Goal: Task Accomplishment & Management: Manage account settings

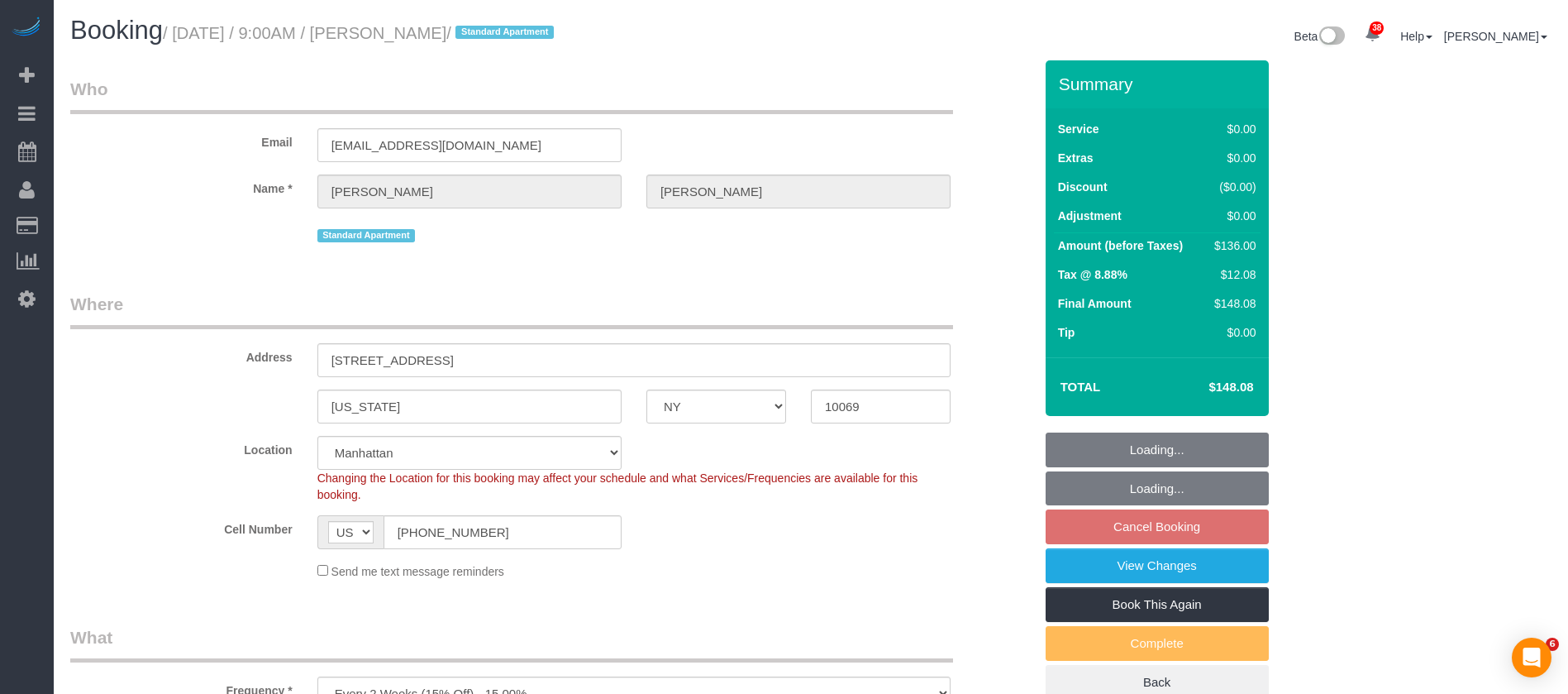
select select "NY"
select select "1"
select select "spot2"
select select "number:89"
select select "number:90"
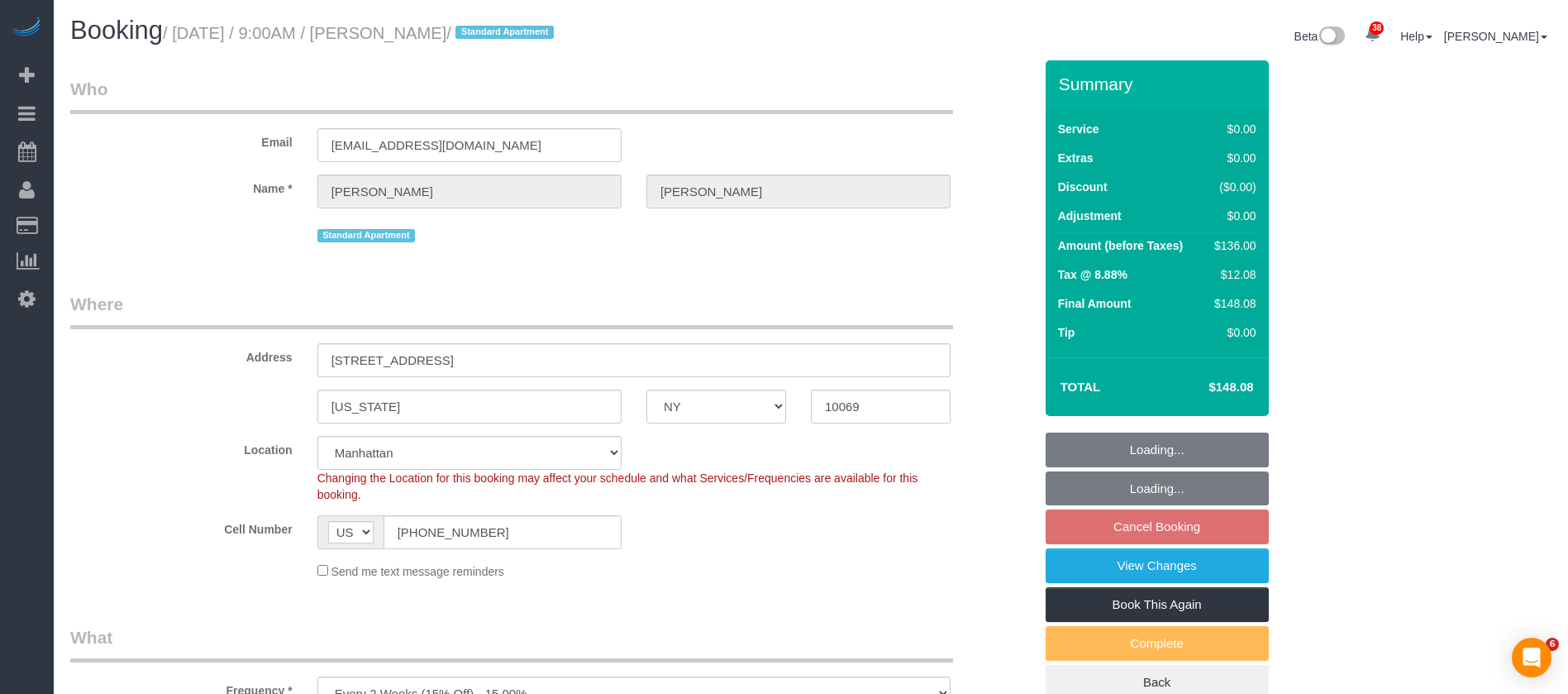
select select "number:15"
select select "number:5"
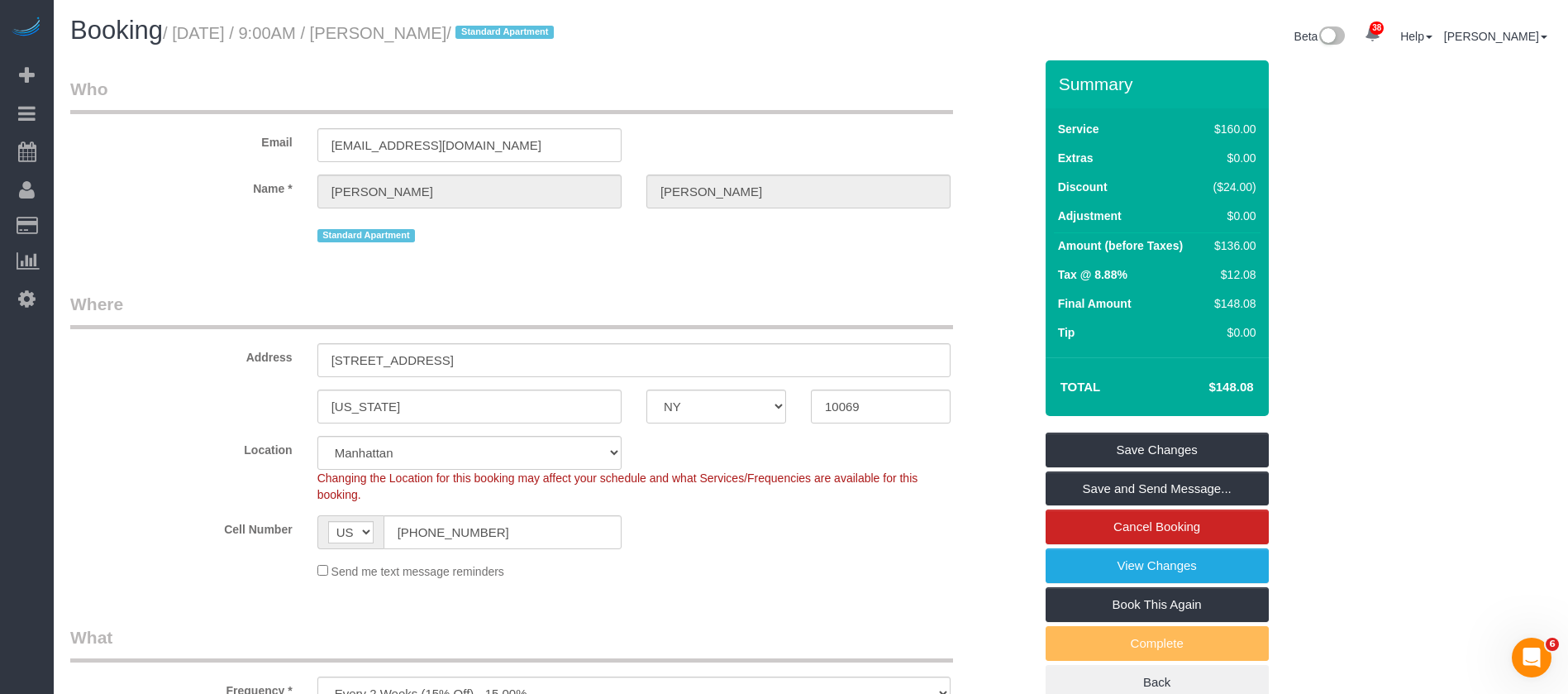
drag, startPoint x: 182, startPoint y: 30, endPoint x: 488, endPoint y: 36, distance: 306.1
click at [488, 36] on small "/ October 14, 2025 / 9:00AM / Liz Huizenga / Standard Apartment" at bounding box center [361, 33] width 396 height 19
copy small "October 14, 2025 / 9:00AM / Liz Huizenga"
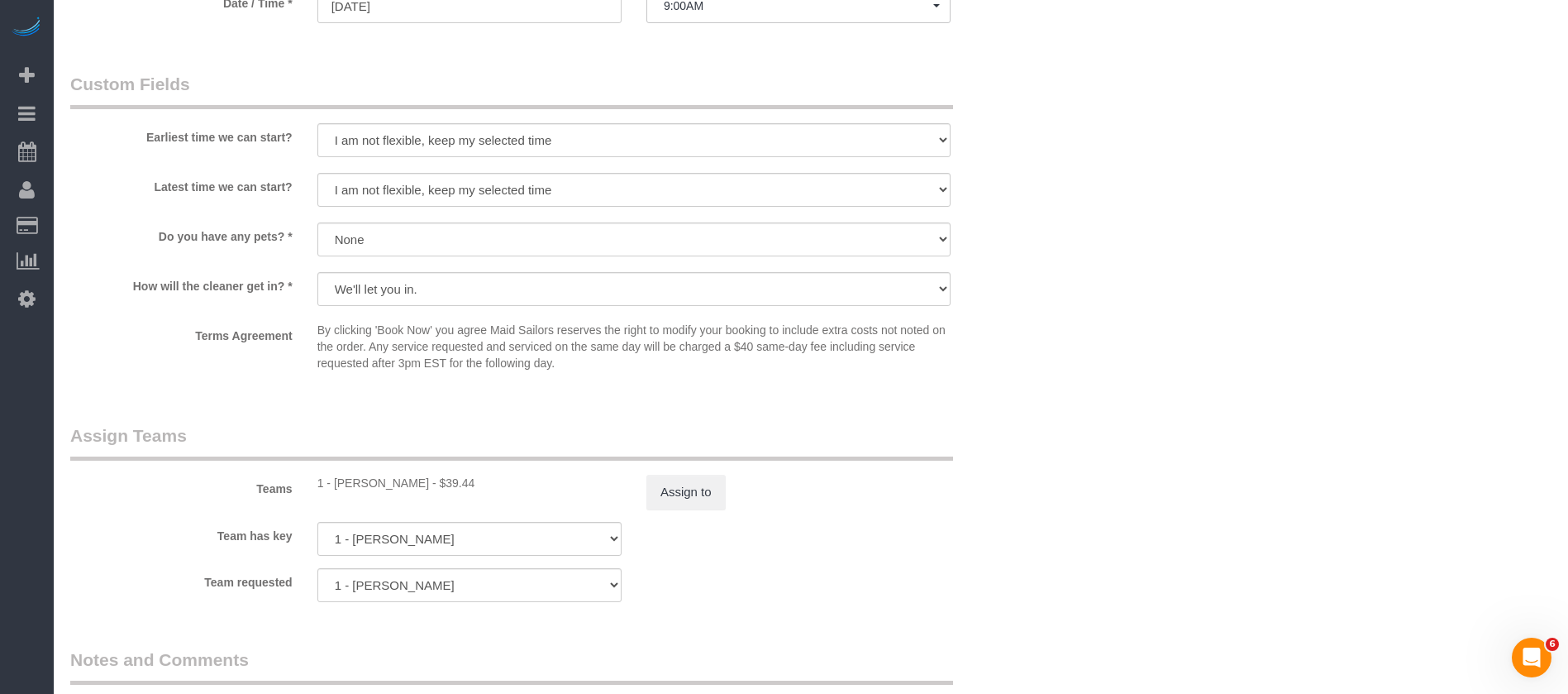
scroll to position [1985, 0]
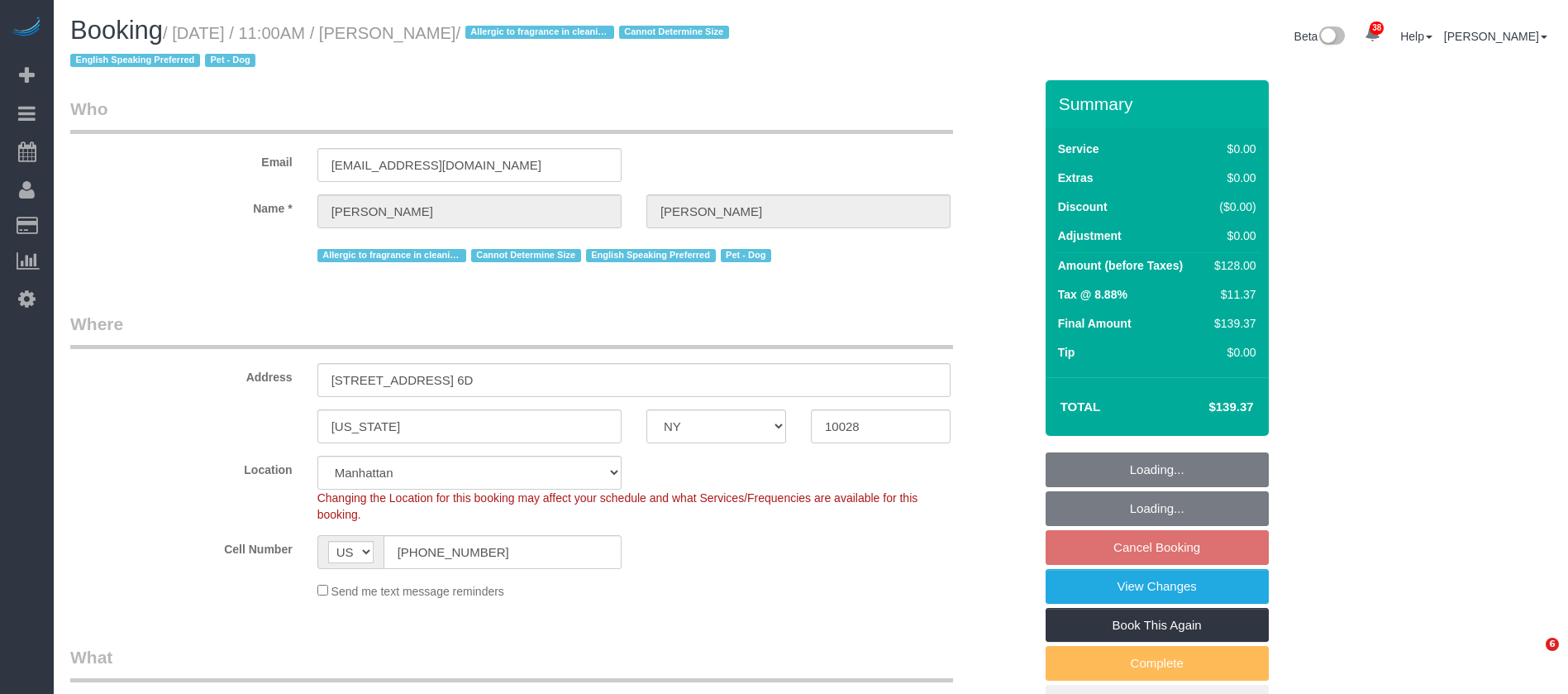
select select "NY"
select select "1"
select select "number:57"
select select "number:76"
select select "number:13"
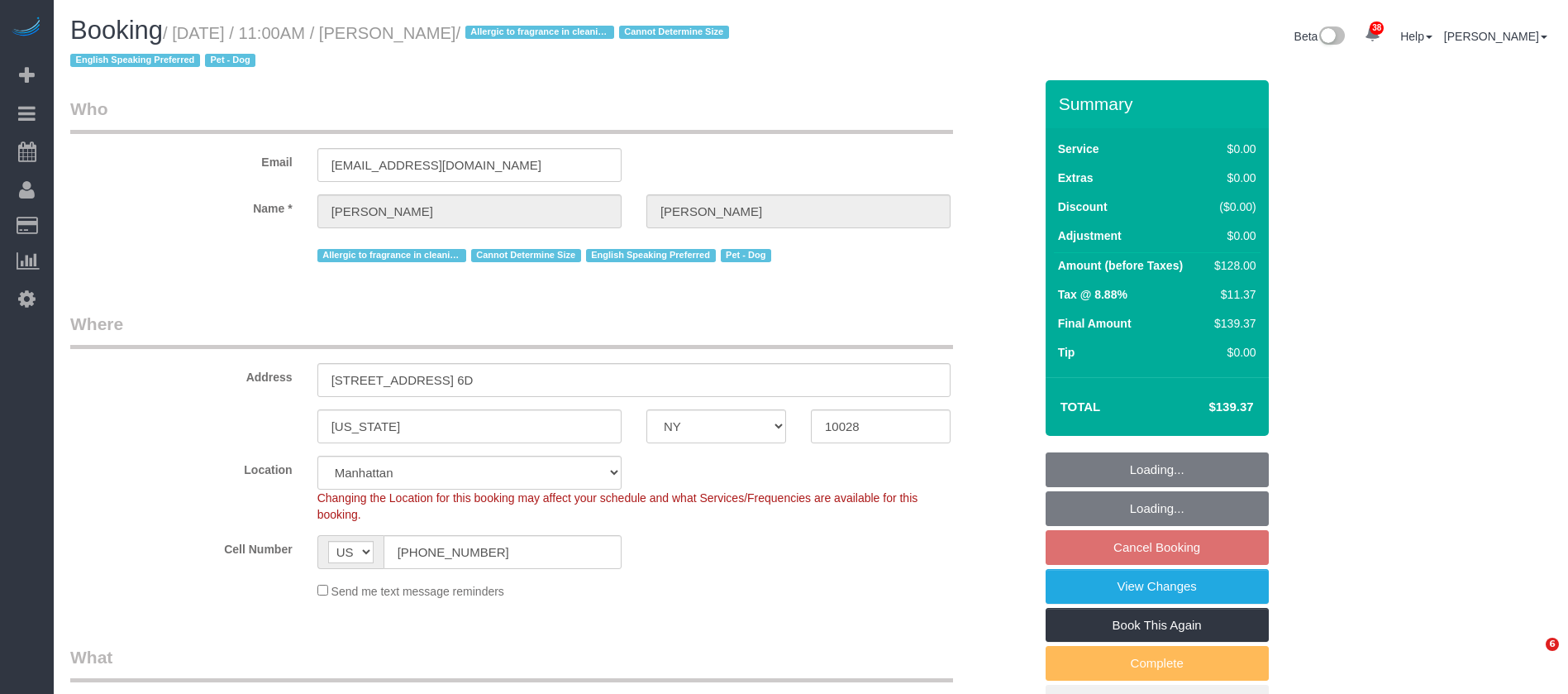
select select "number:5"
select select "spot62"
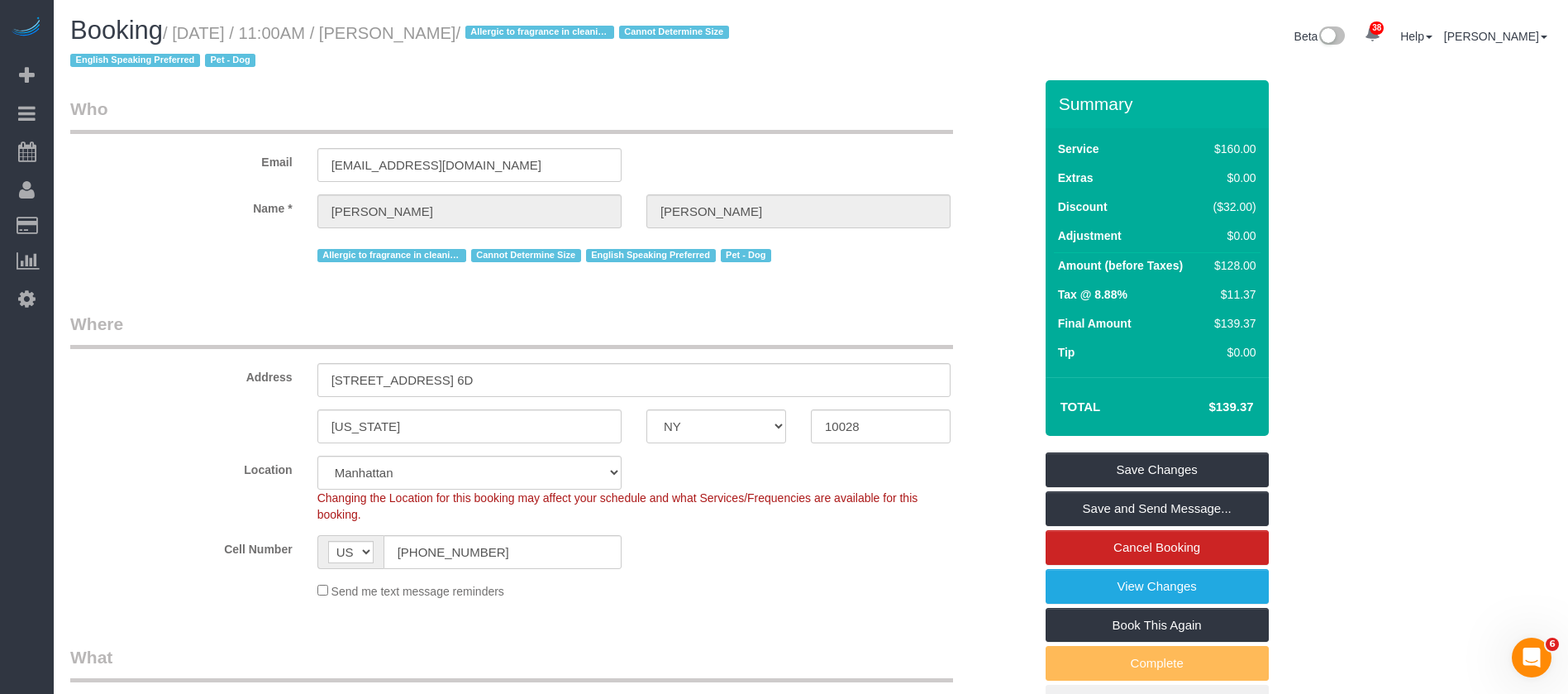
drag, startPoint x: 179, startPoint y: 34, endPoint x: 512, endPoint y: 19, distance: 333.3
click at [515, 19] on h1 "Booking / [DATE] / 11:00AM / [PERSON_NAME] / Allergic to fragrance in cleaning …" at bounding box center [434, 45] width 728 height 57
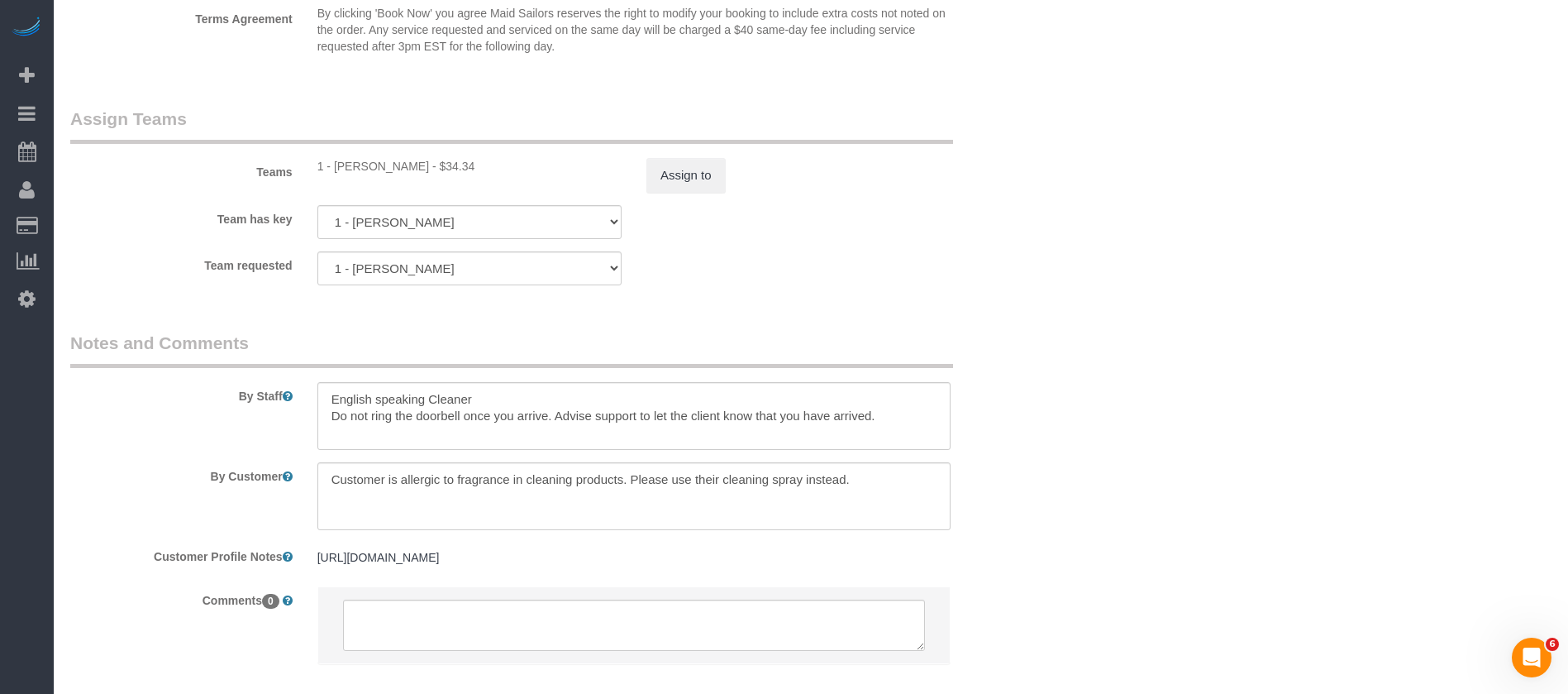
scroll to position [2108, 0]
click at [706, 152] on div "Teams 1 - [PERSON_NAME] - $34.34 Assign to" at bounding box center [552, 145] width 988 height 86
click at [695, 167] on button "Assign to" at bounding box center [685, 172] width 79 height 35
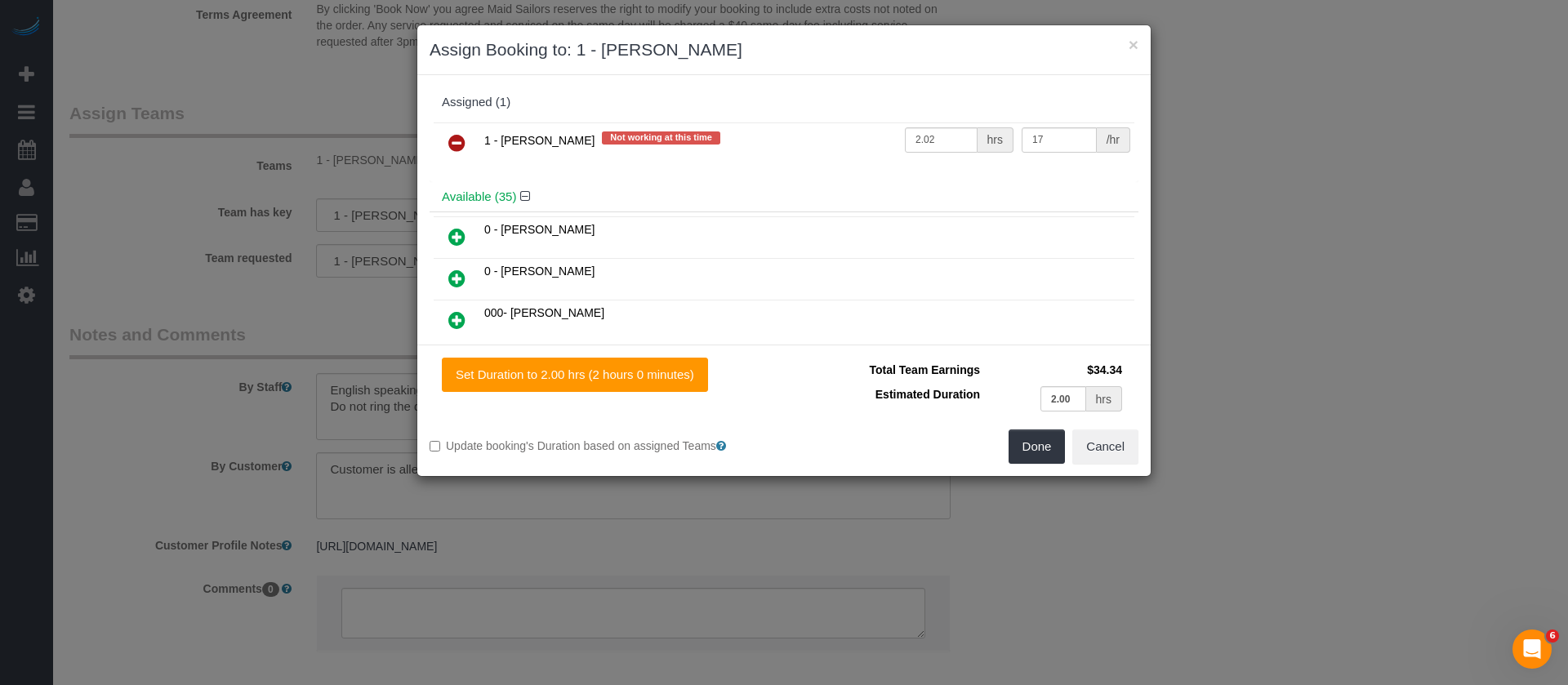
click at [464, 141] on icon at bounding box center [457, 142] width 17 height 19
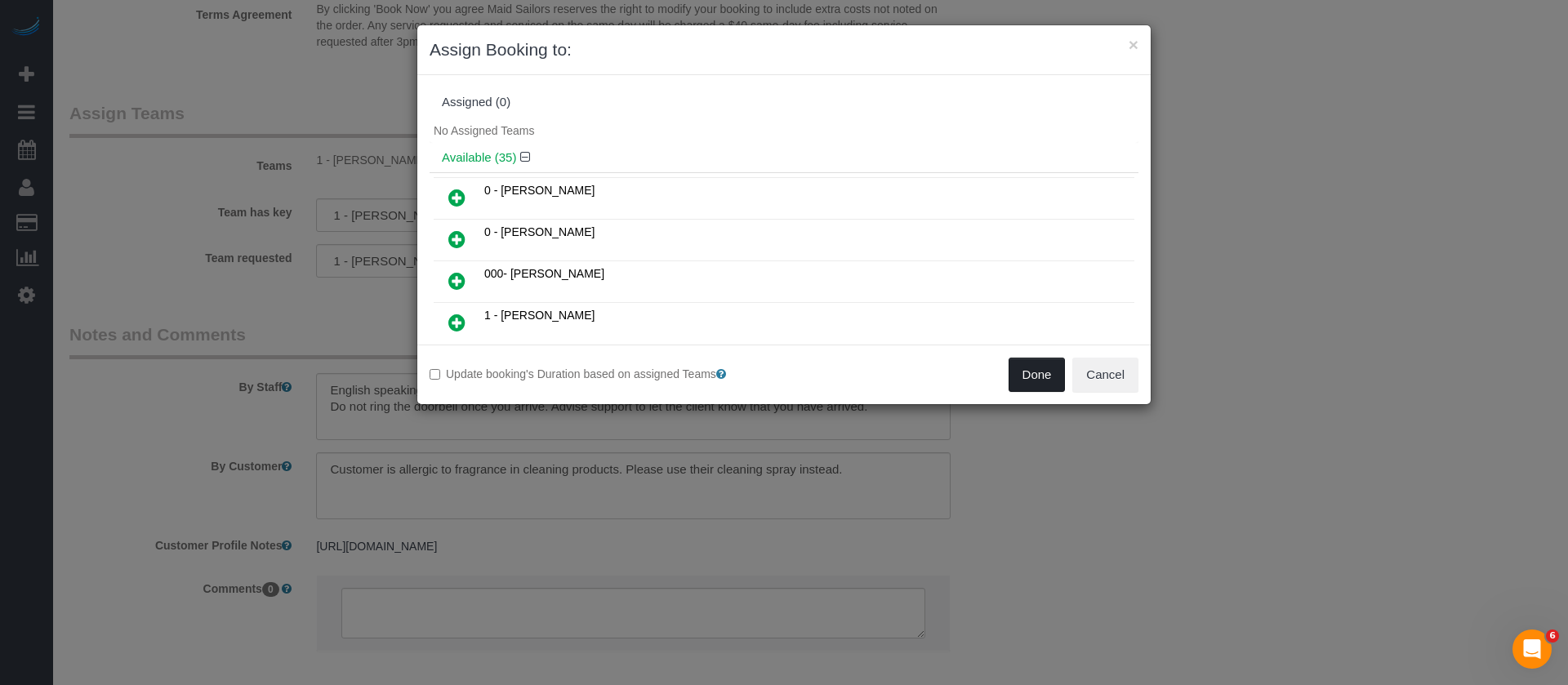
click at [1028, 379] on button "Done" at bounding box center [1037, 375] width 57 height 35
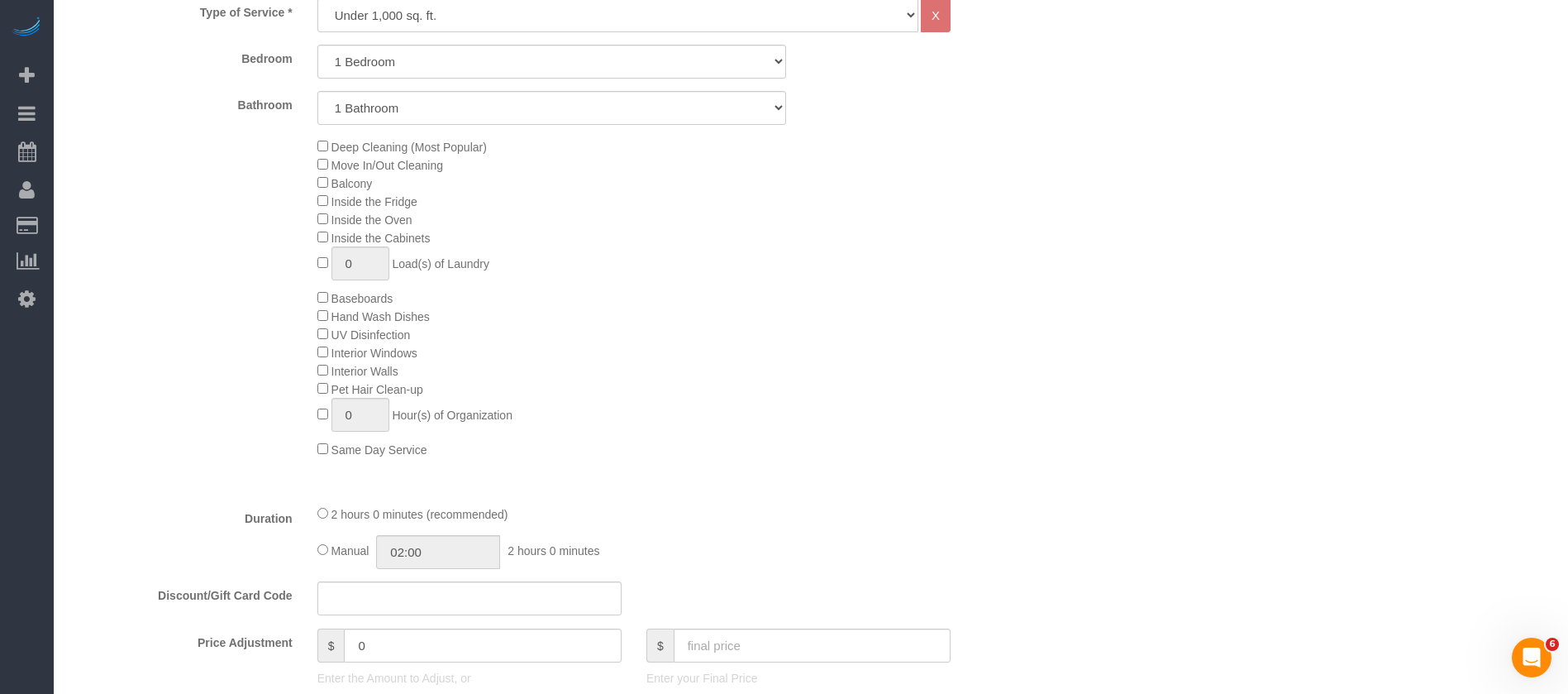
scroll to position [248, 0]
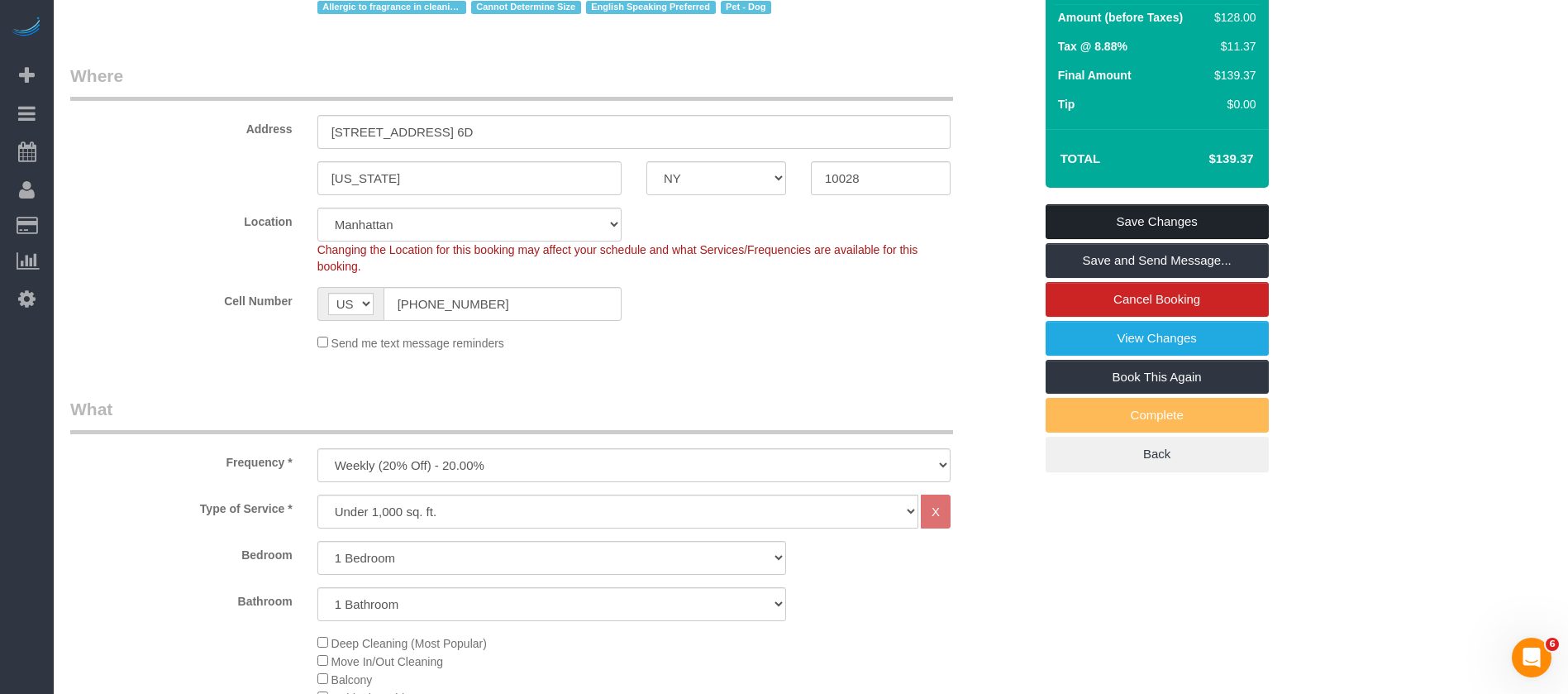
click at [1194, 213] on link "Save Changes" at bounding box center [1157, 222] width 223 height 35
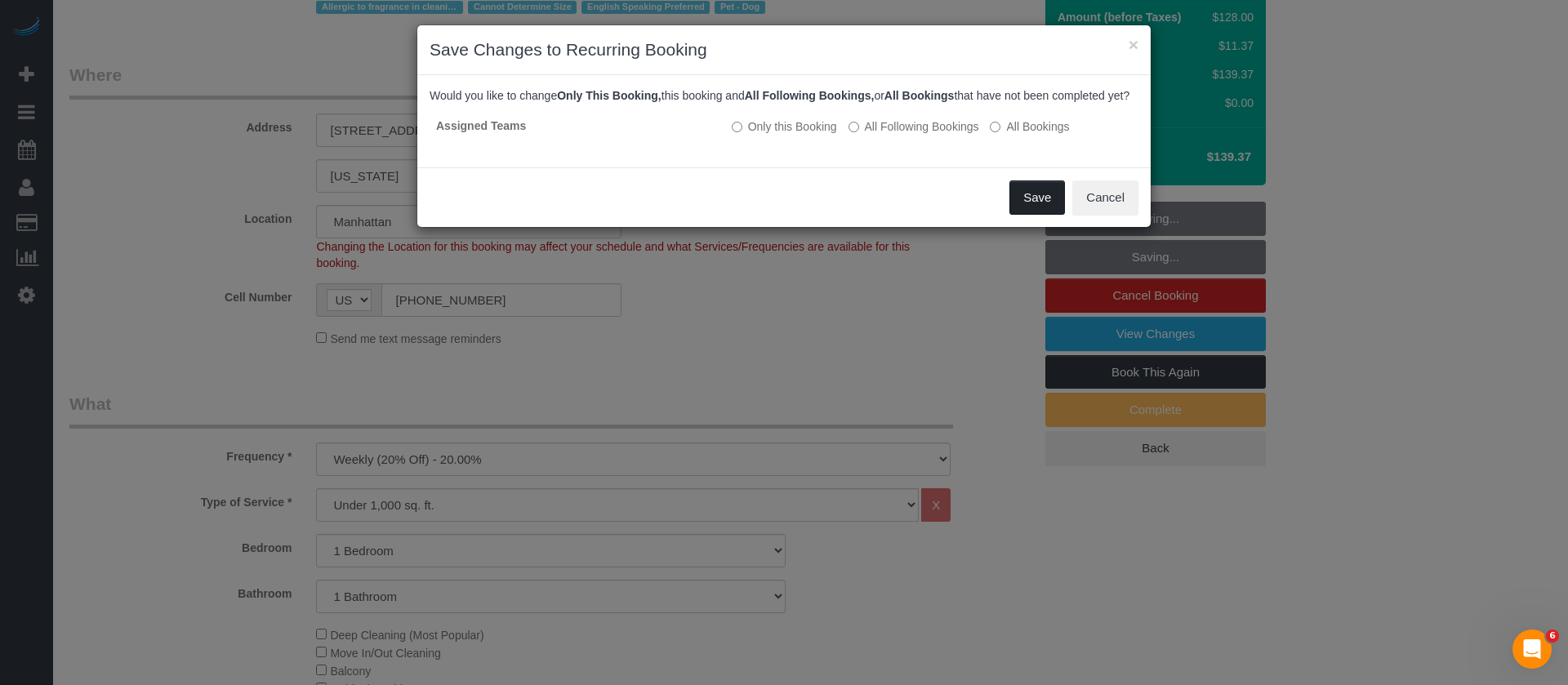
click at [1020, 211] on button "Save" at bounding box center [1037, 197] width 56 height 35
